Goal: Transaction & Acquisition: Complete application form

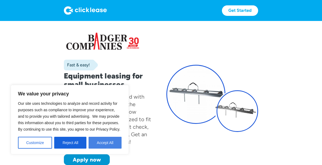
click at [108, 140] on button "Accept All" at bounding box center [104, 142] width 33 height 12
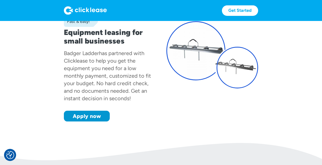
scroll to position [47, 0]
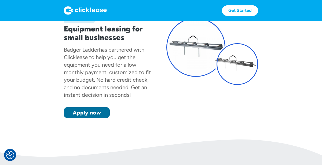
click at [87, 111] on link "Apply now" at bounding box center [87, 112] width 46 height 11
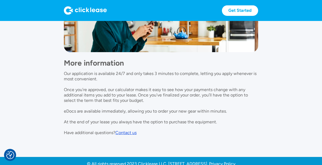
scroll to position [455, 0]
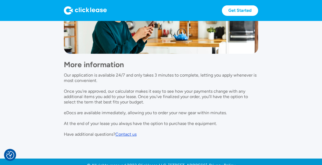
click at [125, 136] on div "Contact us" at bounding box center [125, 133] width 21 height 5
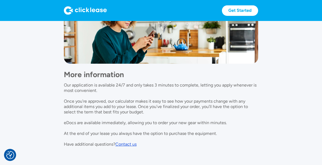
scroll to position [466, 0]
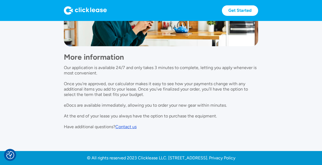
click at [127, 126] on div "Contact us" at bounding box center [125, 126] width 21 height 5
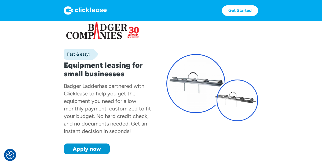
scroll to position [0, 0]
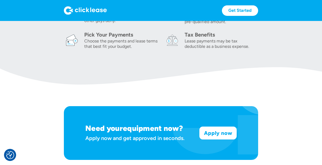
scroll to position [251, 0]
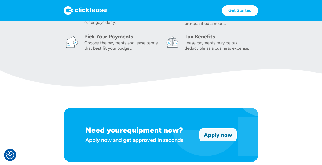
click at [224, 133] on link "Apply now" at bounding box center [217, 134] width 37 height 12
